Goal: Task Accomplishment & Management: Complete application form

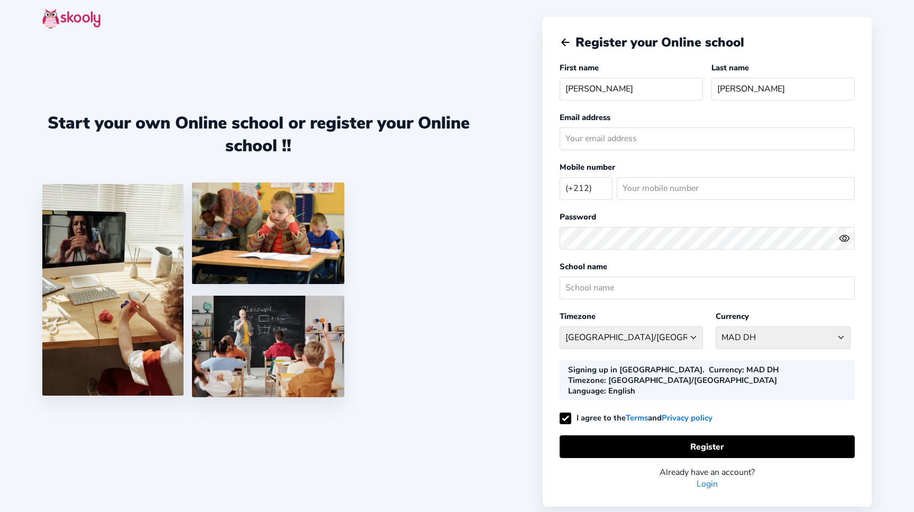
select select "MA"
click at [511, 150] on div "Start your own Online school or register your Online school !!" at bounding box center [292, 256] width 500 height 512
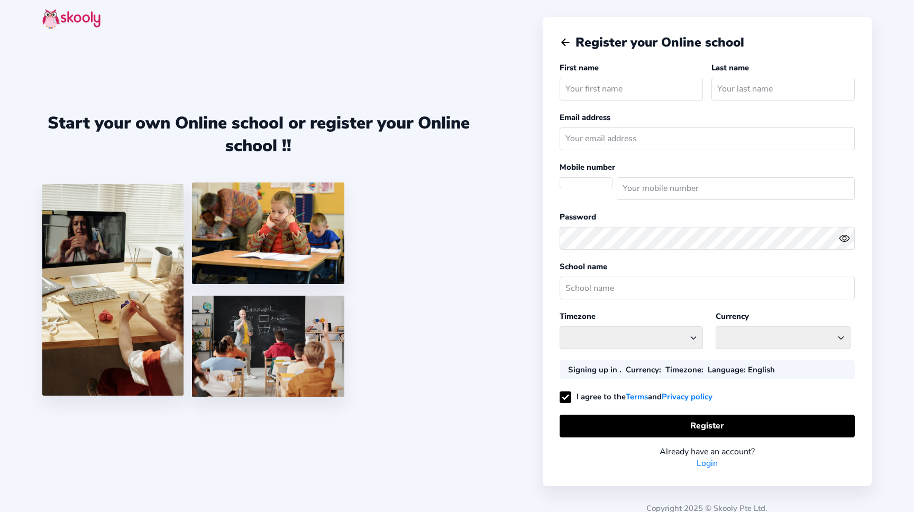
type input "K"
select select "Europe/[GEOGRAPHIC_DATA]"
select select "[PERSON_NAME] [PERSON_NAME]"
select select "RO"
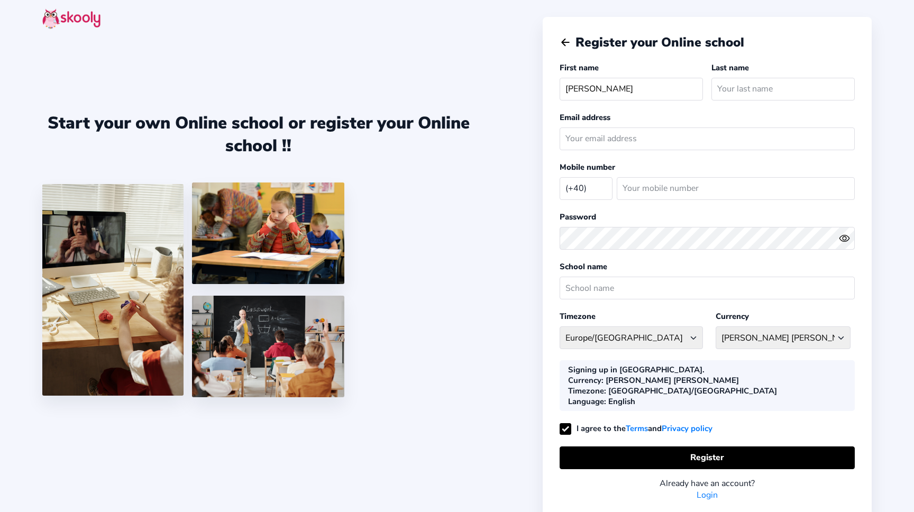
type input "[PERSON_NAME]"
click at [630, 136] on input "email" at bounding box center [706, 138] width 295 height 23
paste input "[EMAIL_ADDRESS][DOMAIN_NAME]"
type input "[EMAIL_ADDRESS][DOMAIN_NAME]"
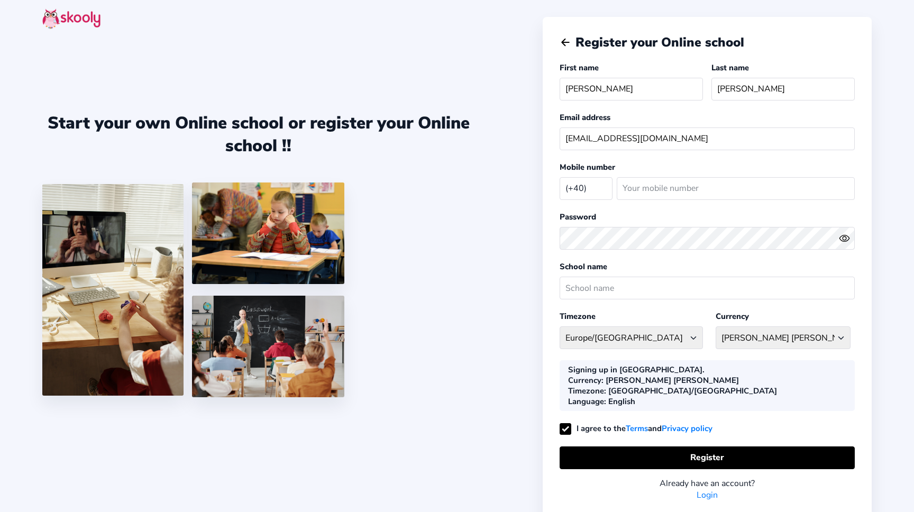
click at [559, 177] on select "[GEOGRAPHIC_DATA] (+93) [GEOGRAPHIC_DATA] (+355) [GEOGRAPHIC_DATA] (+213) [GEOG…" at bounding box center [585, 188] width 53 height 22
select select "US"
click option "United States (+1)" at bounding box center [0, 0] width 0 height 0
select select "America/New_York"
select select "USD $"
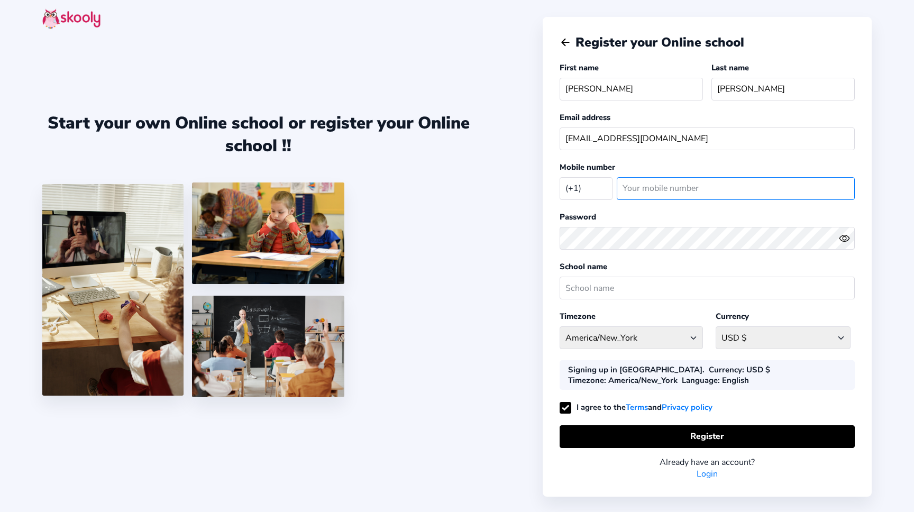
click at [716, 195] on input "number" at bounding box center [736, 188] width 238 height 23
type input "2309086711"
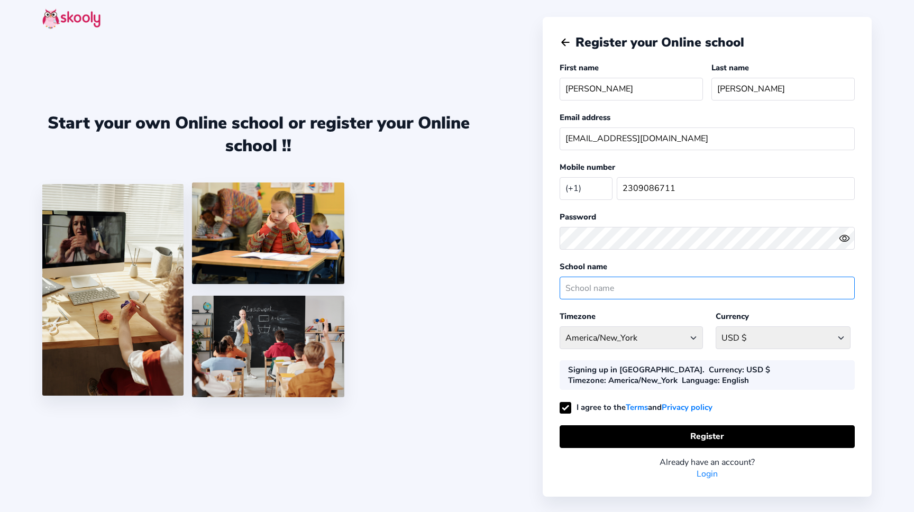
click at [632, 290] on input "text" at bounding box center [706, 288] width 295 height 23
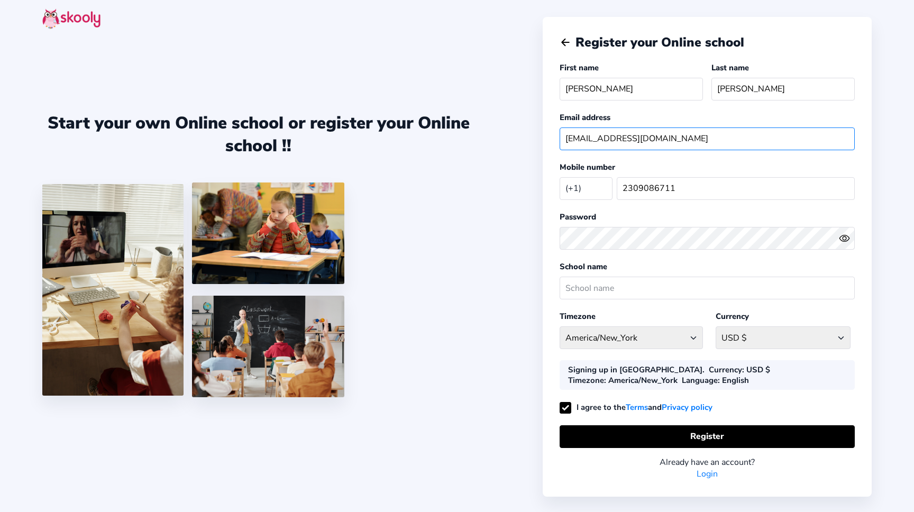
click at [618, 140] on input "[EMAIL_ADDRESS][DOMAIN_NAME]" at bounding box center [706, 138] width 295 height 23
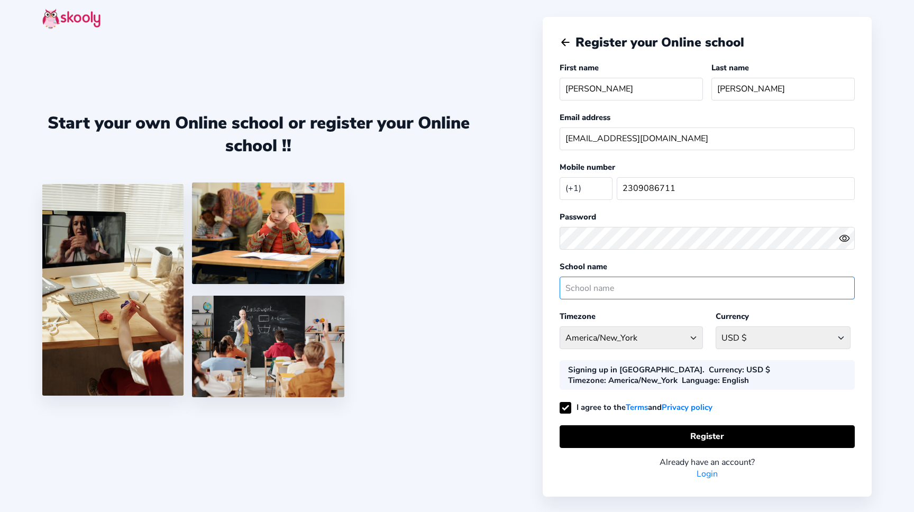
click at [604, 293] on input "text" at bounding box center [706, 288] width 295 height 23
paste input "pegazus"
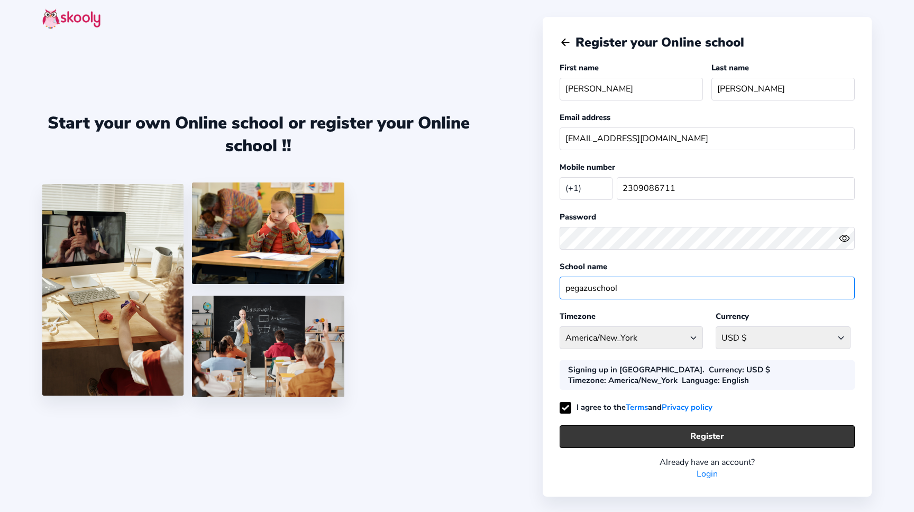
type input "pegazuschool"
click at [628, 439] on button "Register" at bounding box center [706, 436] width 295 height 23
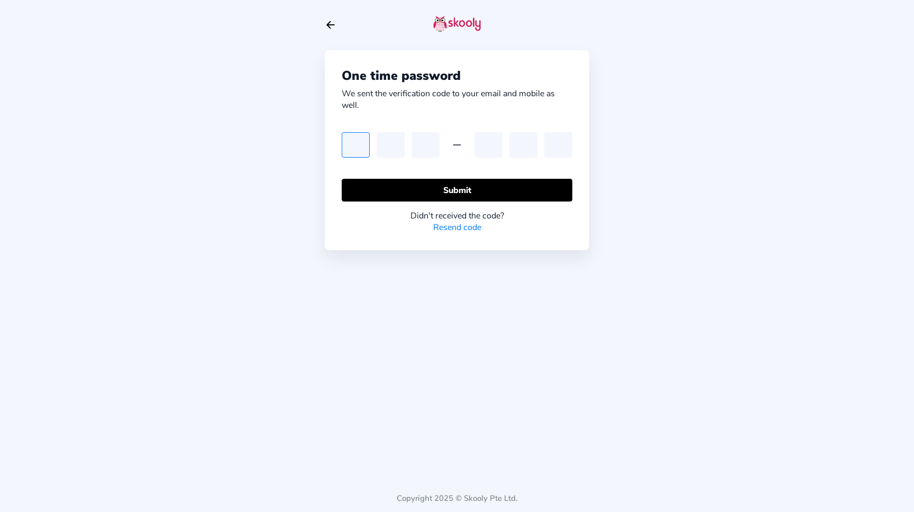
paste input "5"
type input "5"
drag, startPoint x: 136, startPoint y: 255, endPoint x: 192, endPoint y: 214, distance: 69.3
click at [136, 255] on div "One time password We sent the verification code to your email and mobile as wel…" at bounding box center [457, 256] width 914 height 512
click at [380, 154] on input "text" at bounding box center [390, 144] width 28 height 25
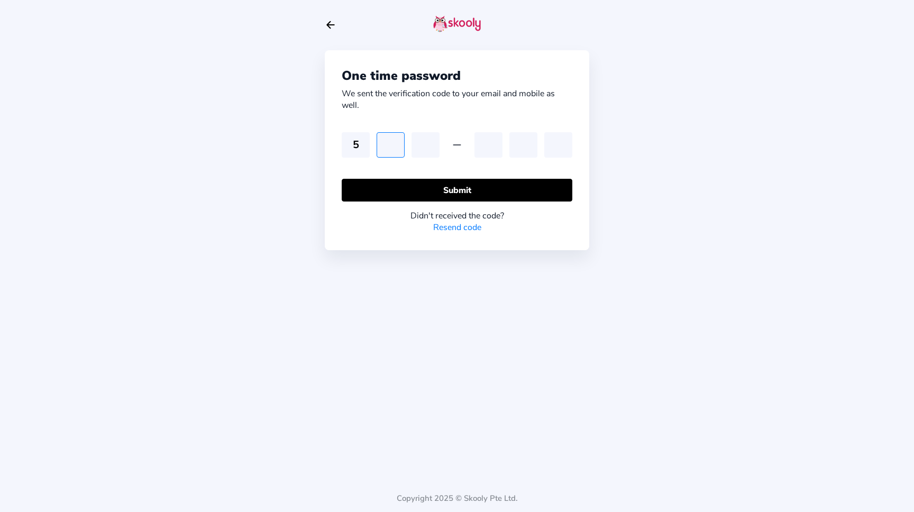
type input "3"
type input "9"
type input "1"
type input "0"
type input "6"
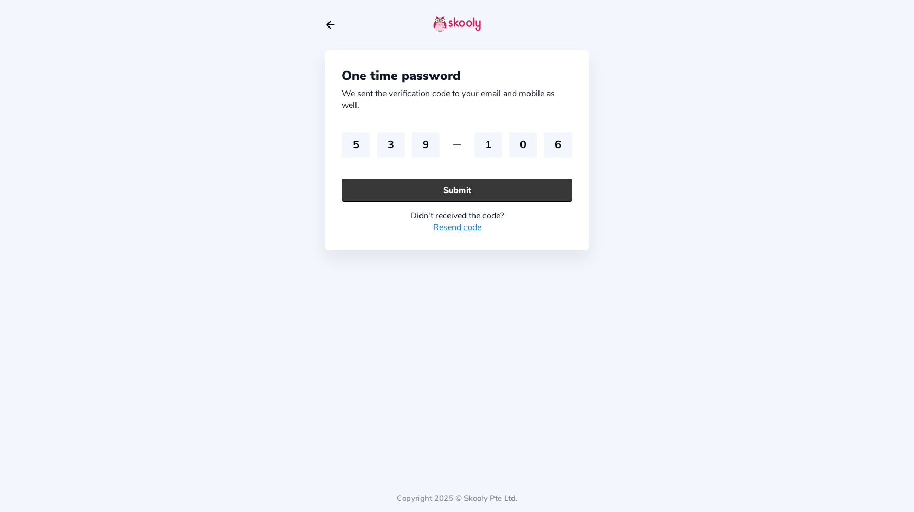
click at [411, 197] on button "Submit" at bounding box center [457, 190] width 231 height 23
